Goal: Book appointment/travel/reservation

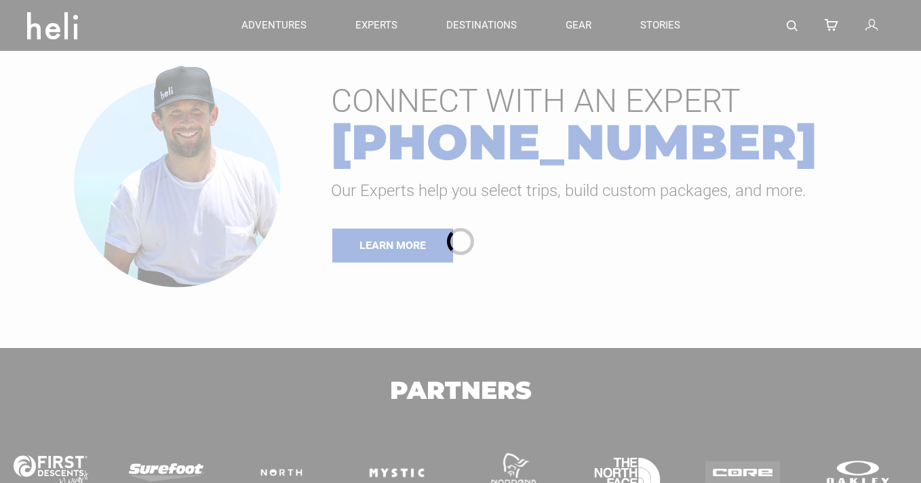
type input "Cat Skiing"
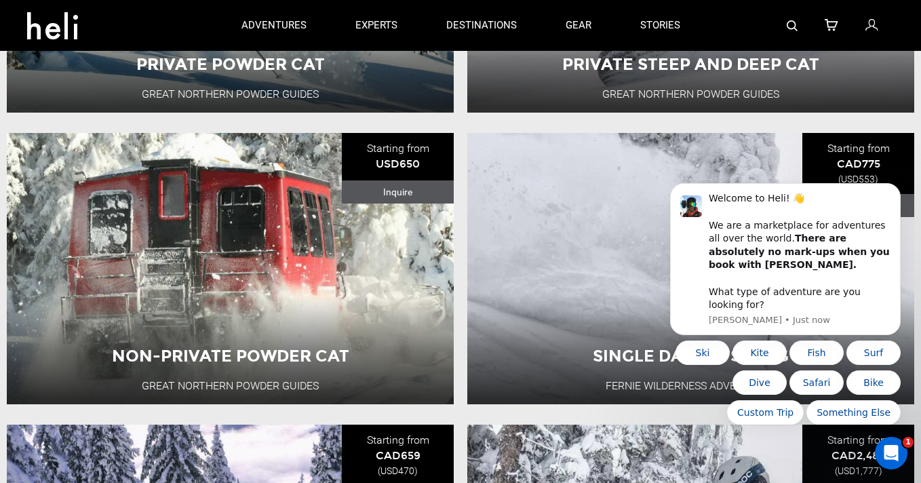
scroll to position [354, 0]
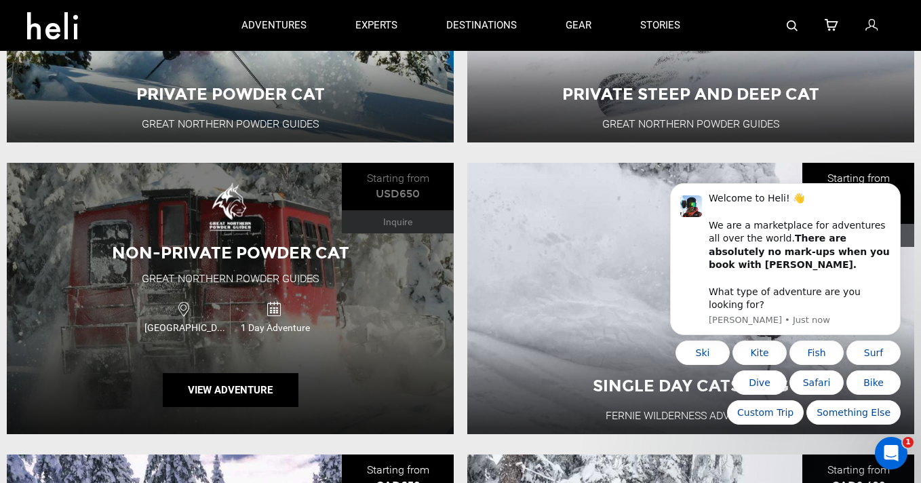
click at [220, 256] on span "Non-Private Powder Cat" at bounding box center [230, 253] width 237 height 20
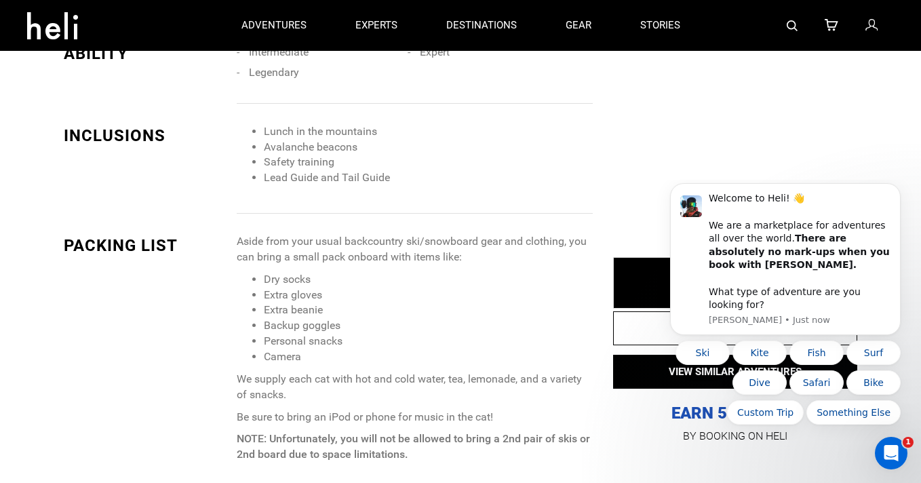
scroll to position [1136, 0]
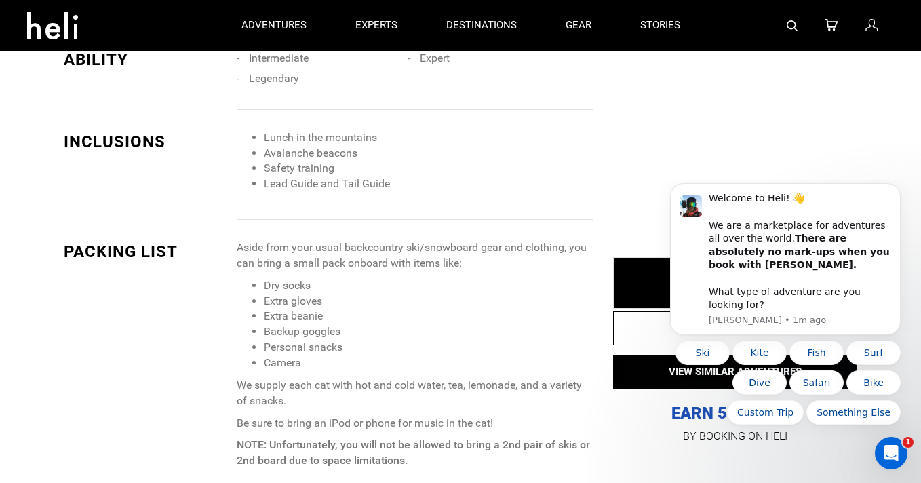
type input "Cat Skiing"
